Goal: Find specific page/section

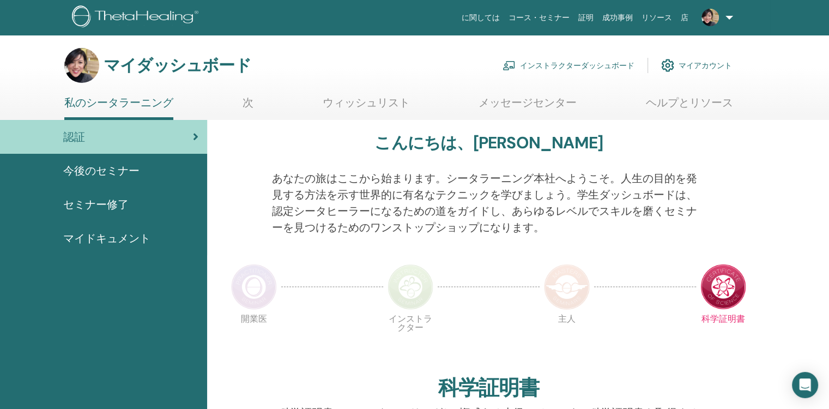
click at [577, 64] on font "インストラクターダッシュボード" at bounding box center [577, 65] width 114 height 10
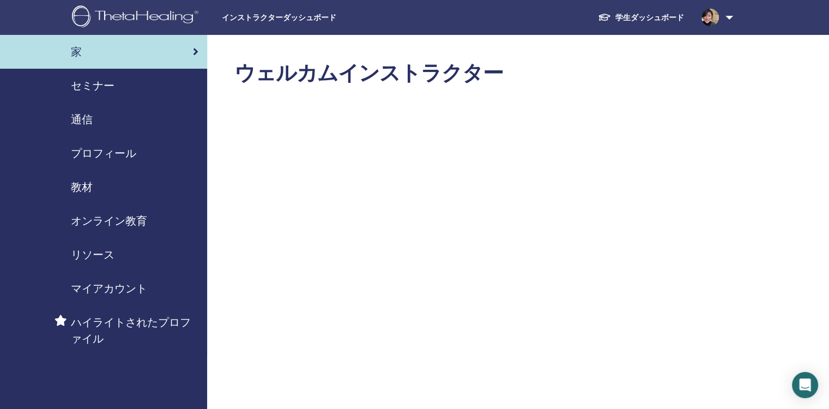
click at [75, 186] on span "教材" at bounding box center [82, 187] width 22 height 16
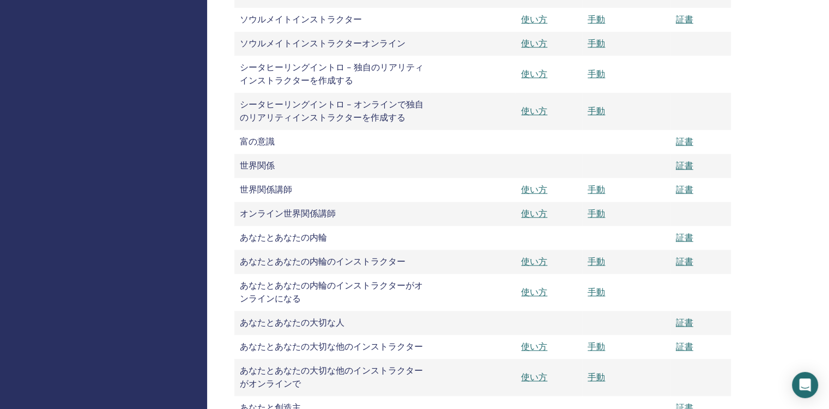
scroll to position [1362, 0]
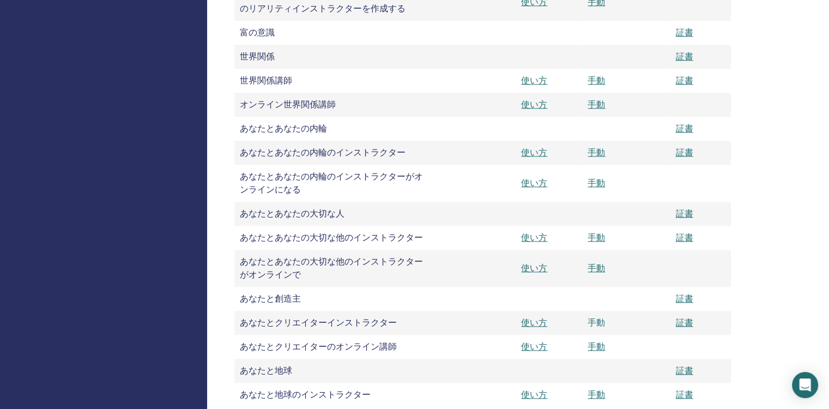
click at [594, 319] on link "手動" at bounding box center [595, 322] width 17 height 11
